Goal: Information Seeking & Learning: Find specific fact

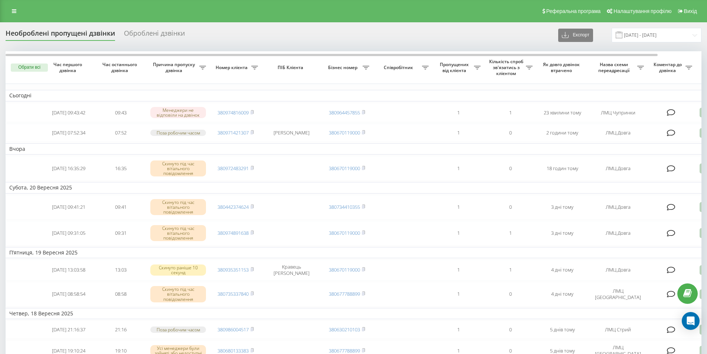
drag, startPoint x: 14, startPoint y: 9, endPoint x: 27, endPoint y: 15, distance: 14.8
click at [14, 9] on icon at bounding box center [14, 11] width 4 height 5
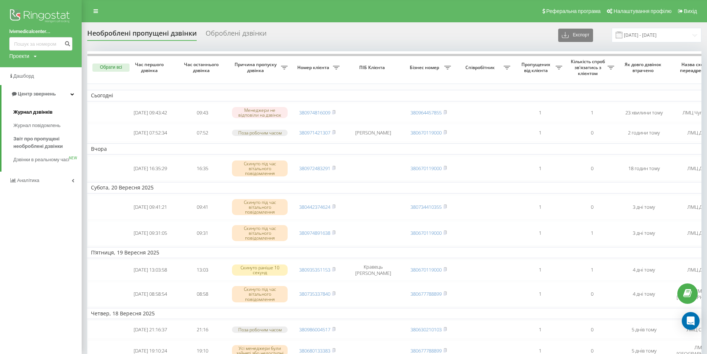
click at [30, 108] on link "Журнал дзвінків" at bounding box center [47, 111] width 68 height 13
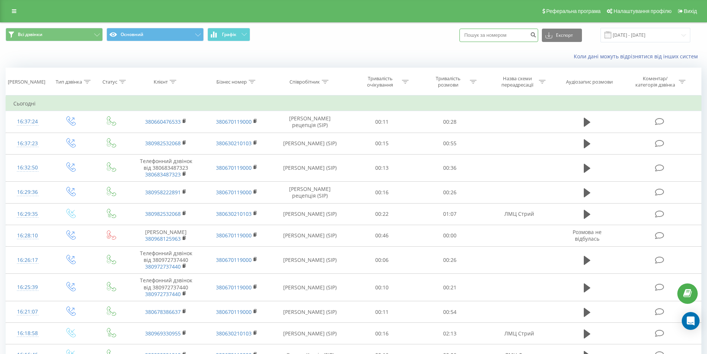
click at [505, 37] on input at bounding box center [498, 35] width 79 height 13
type input "0686249602"
click at [536, 33] on icon "submit" at bounding box center [533, 34] width 6 height 4
